Goal: Information Seeking & Learning: Learn about a topic

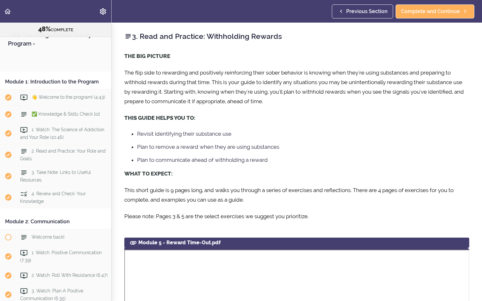
scroll to position [670, 0]
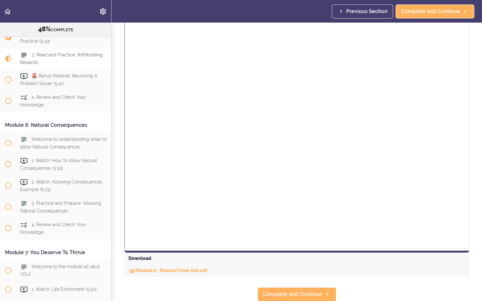
click at [358, 10] on span "Previous Section" at bounding box center [366, 12] width 41 height 8
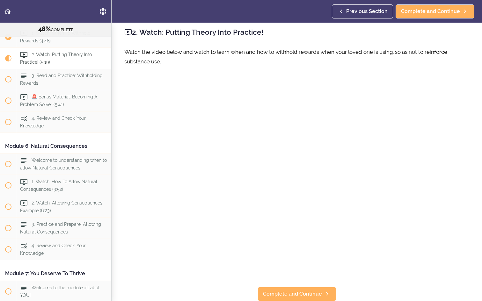
scroll to position [4, 0]
click at [297, 293] on span "Complete and Continue" at bounding box center [292, 295] width 59 height 8
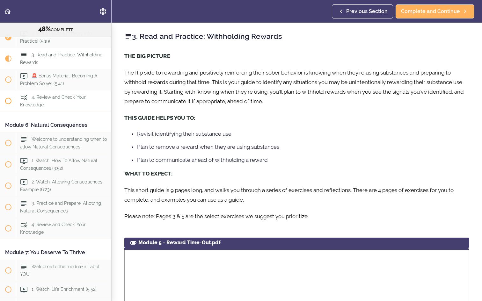
click at [7, 99] on span at bounding box center [8, 101] width 6 height 6
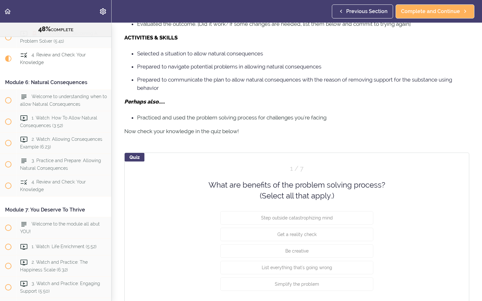
scroll to position [343, 0]
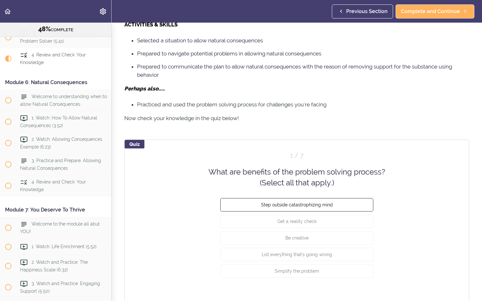
click at [337, 205] on button "Step outside catastrophizing mind" at bounding box center [296, 204] width 153 height 13
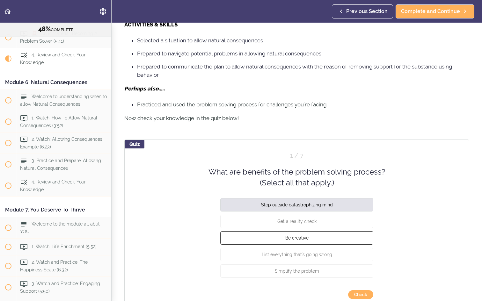
click at [327, 241] on button "Be creative" at bounding box center [296, 237] width 153 height 13
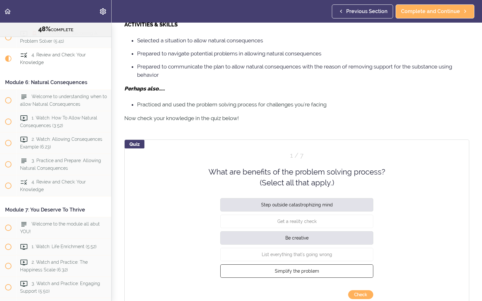
click at [307, 274] on button "Simplify the problem" at bounding box center [296, 270] width 153 height 13
click at [362, 297] on button "Check" at bounding box center [360, 295] width 25 height 9
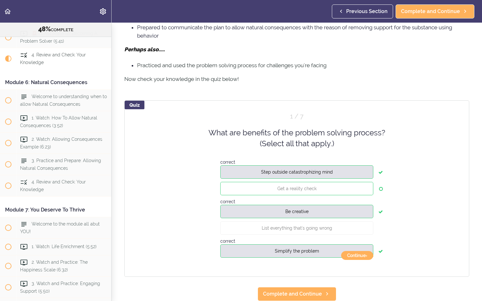
scroll to position [382, 0]
click at [341, 188] on button "Get a reality check" at bounding box center [296, 188] width 153 height 13
click at [301, 292] on span "Complete and Continue" at bounding box center [292, 295] width 59 height 8
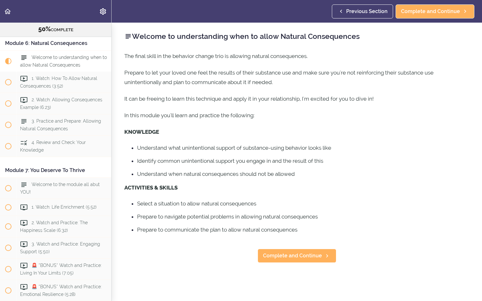
scroll to position [754, 0]
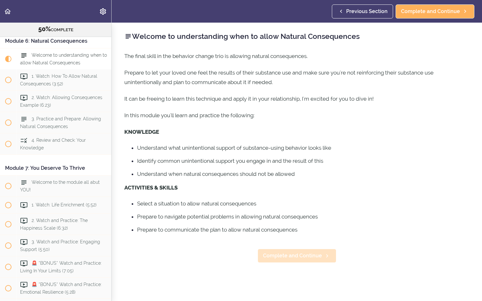
click at [304, 258] on span "Complete and Continue" at bounding box center [292, 256] width 59 height 8
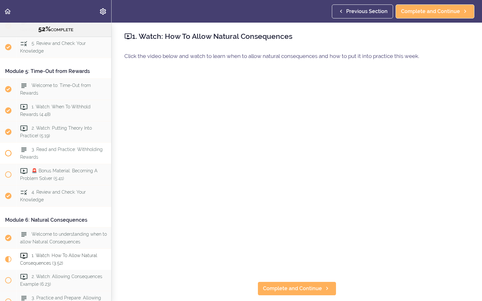
scroll to position [574, 0]
click at [58, 155] on div "3. Read and Practice: Withholding Rewards" at bounding box center [64, 154] width 95 height 21
